Goal: Transaction & Acquisition: Purchase product/service

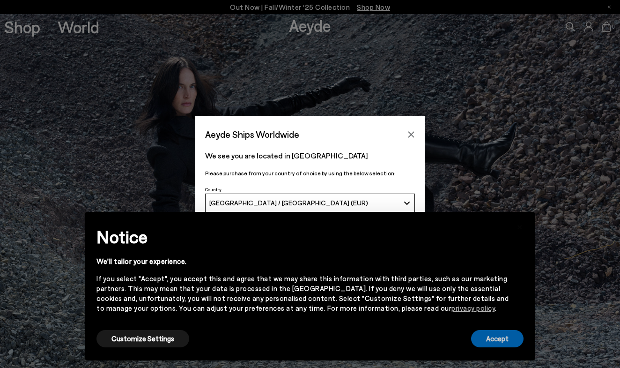
drag, startPoint x: 492, startPoint y: 337, endPoint x: 488, endPoint y: 335, distance: 5.2
click at [492, 337] on button "Accept" at bounding box center [497, 338] width 52 height 17
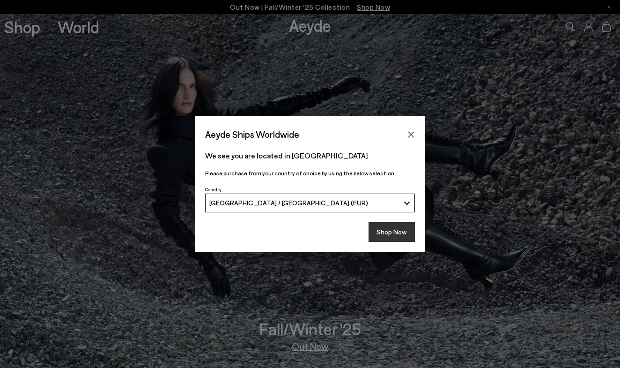
click at [381, 238] on button "Shop Now" at bounding box center [392, 232] width 46 height 20
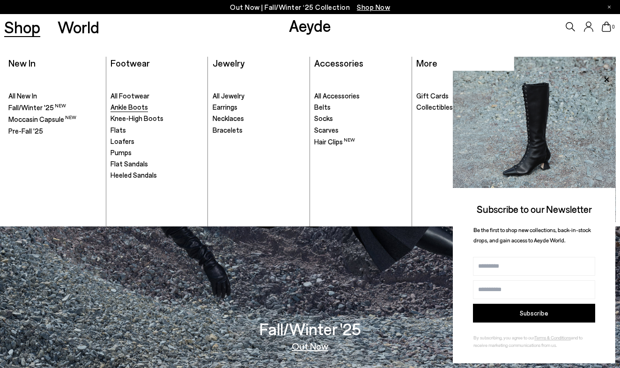
click at [128, 107] on span "Ankle Boots" at bounding box center [129, 107] width 37 height 8
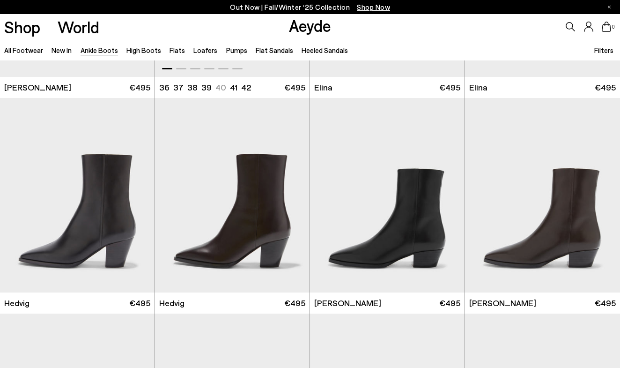
scroll to position [181, 0]
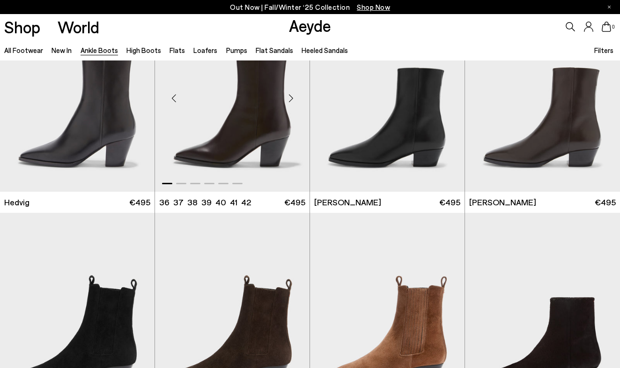
scroll to position [251, 0]
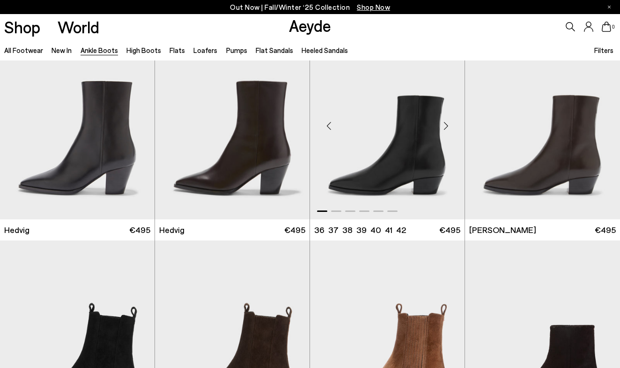
click at [448, 128] on div "Next slide" at bounding box center [446, 126] width 28 height 28
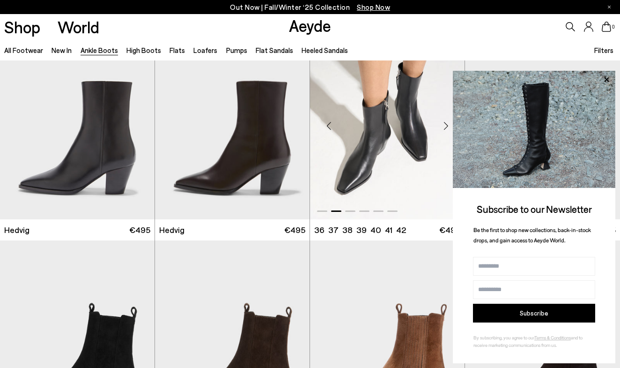
click at [448, 128] on div "Next slide" at bounding box center [446, 126] width 28 height 28
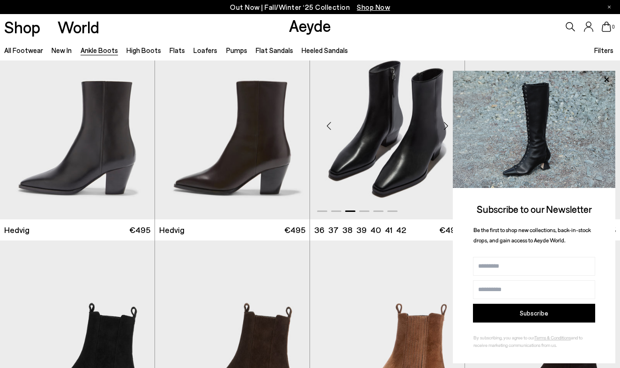
click at [448, 128] on div "Next slide" at bounding box center [446, 126] width 28 height 28
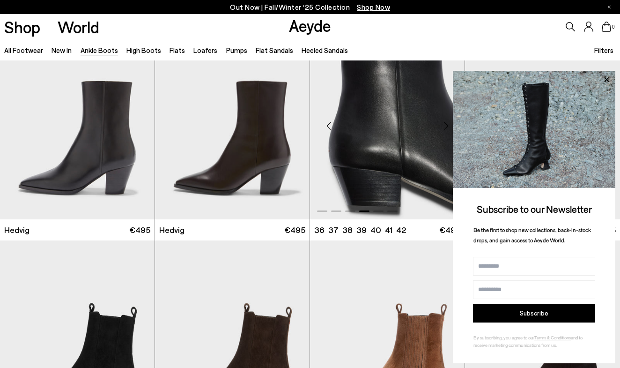
click at [448, 128] on div "Next slide" at bounding box center [446, 126] width 28 height 28
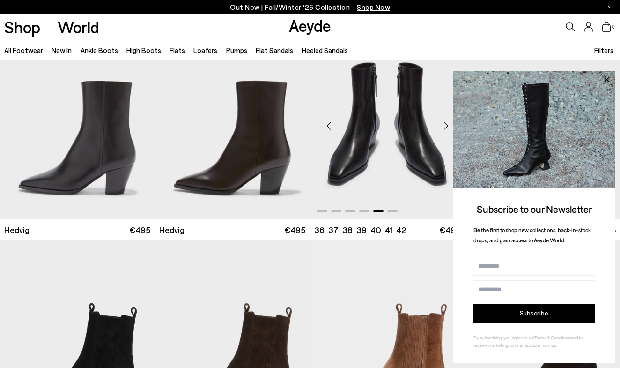
click at [448, 128] on div "Next slide" at bounding box center [446, 126] width 28 height 28
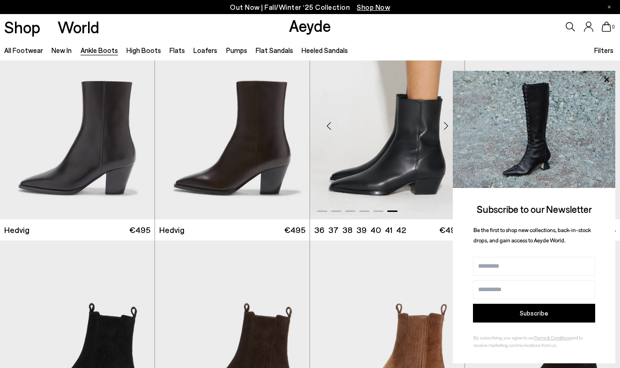
click at [448, 128] on div "Next slide" at bounding box center [446, 126] width 28 height 28
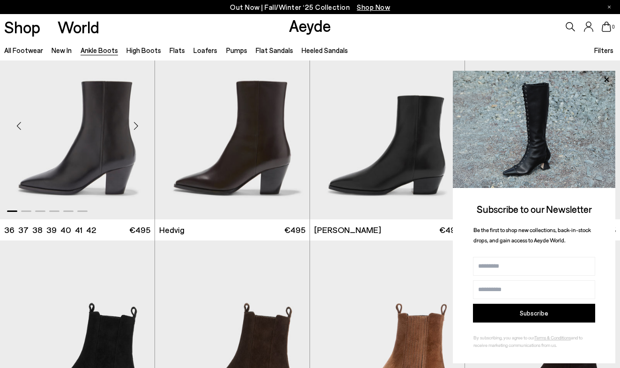
click at [133, 131] on div "Next slide" at bounding box center [136, 126] width 28 height 28
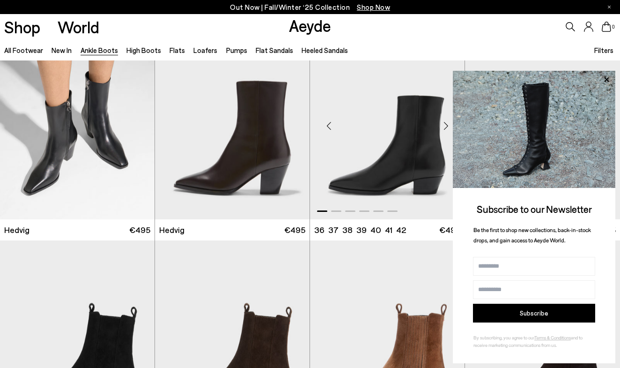
click at [445, 131] on div "Next slide" at bounding box center [446, 126] width 28 height 28
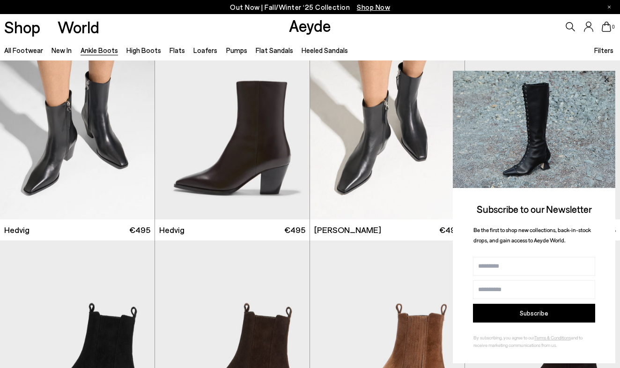
click at [604, 79] on icon at bounding box center [607, 80] width 12 height 12
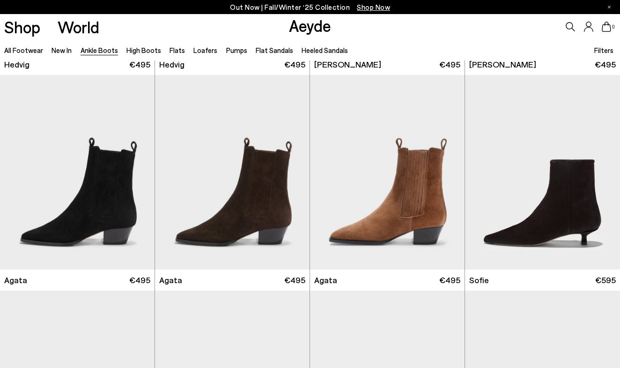
scroll to position [467, 0]
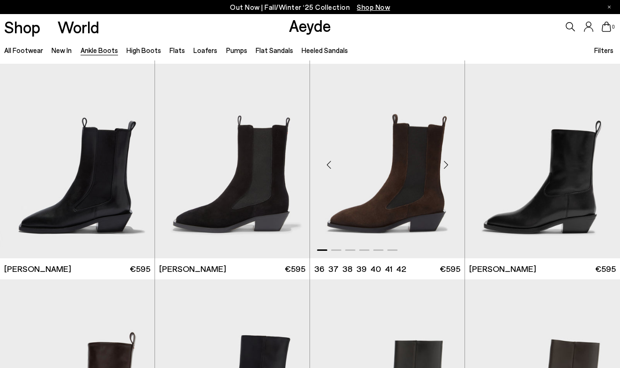
scroll to position [2585, 0]
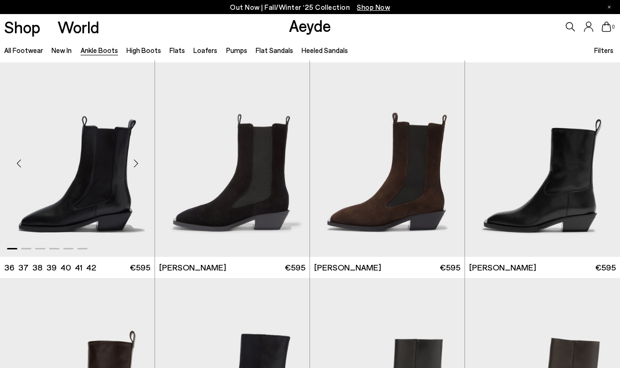
click at [140, 166] on div "Next slide" at bounding box center [136, 163] width 28 height 28
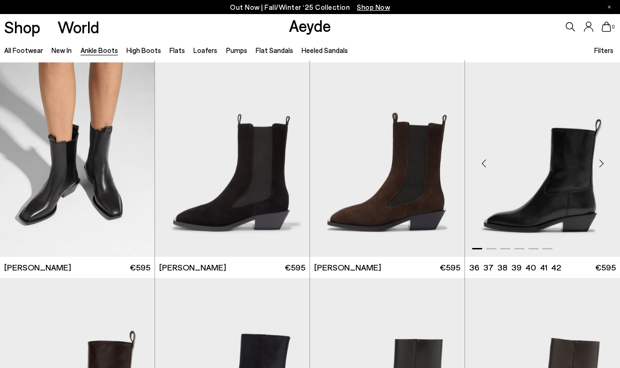
click at [600, 163] on div "Next slide" at bounding box center [601, 163] width 28 height 28
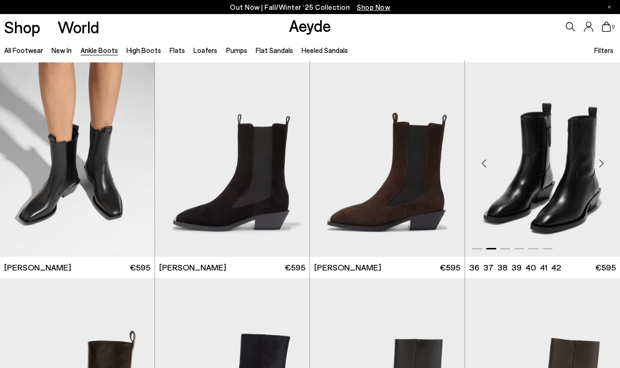
click at [600, 163] on div "Next slide" at bounding box center [601, 163] width 28 height 28
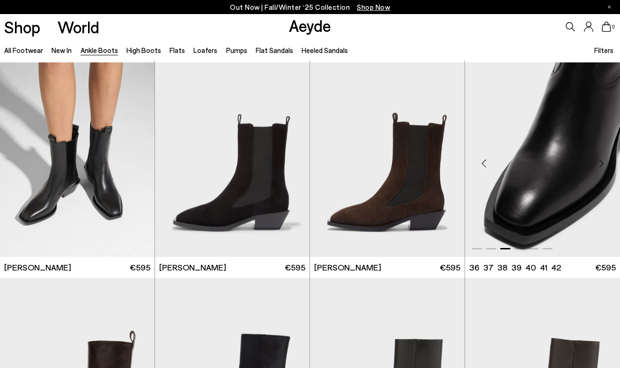
click at [600, 164] on div "Next slide" at bounding box center [601, 163] width 28 height 28
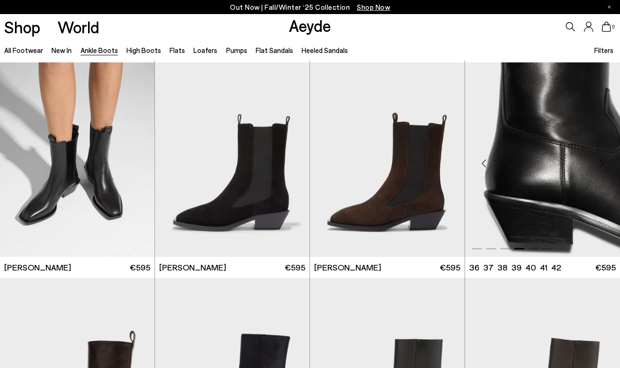
click at [600, 164] on div "Next slide" at bounding box center [601, 163] width 28 height 28
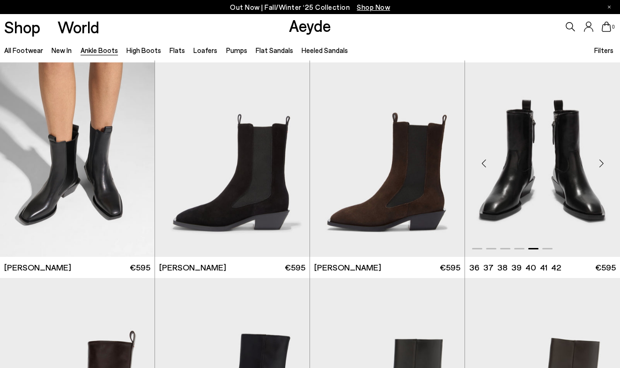
click at [600, 164] on div "Next slide" at bounding box center [601, 163] width 28 height 28
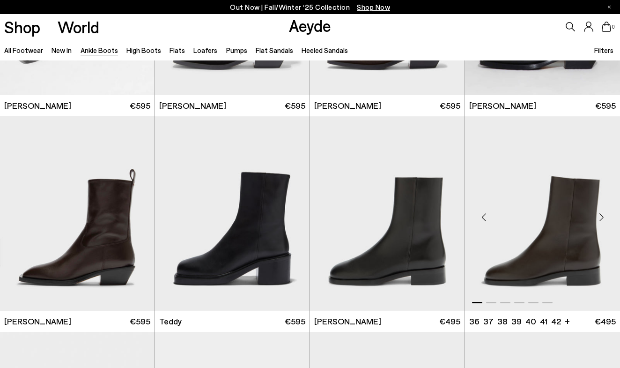
scroll to position [2745, 0]
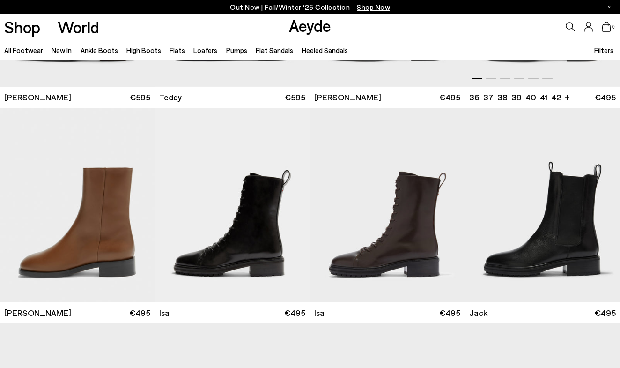
scroll to position [2976, 0]
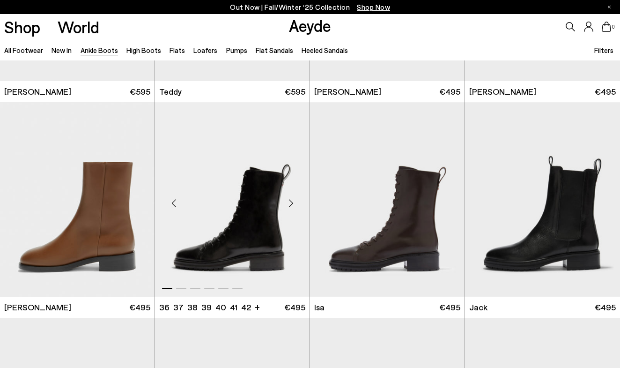
click at [294, 201] on div "Next slide" at bounding box center [291, 203] width 28 height 28
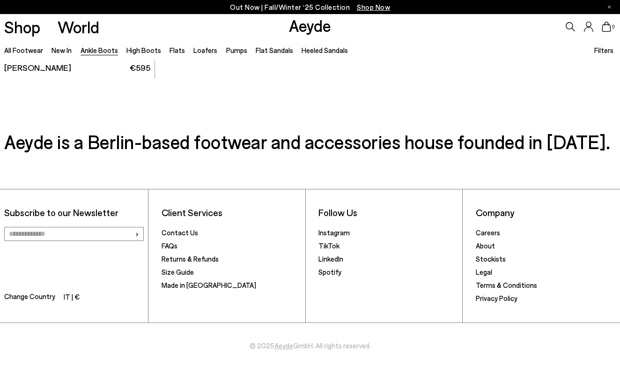
scroll to position [4724, 0]
